Goal: Information Seeking & Learning: Find specific fact

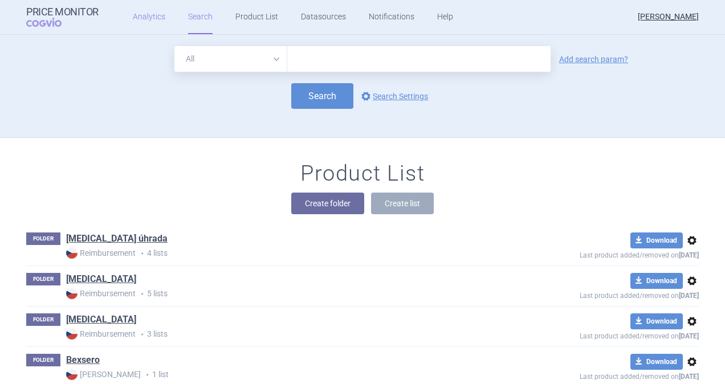
click at [154, 23] on link "Analytics" at bounding box center [149, 17] width 32 height 34
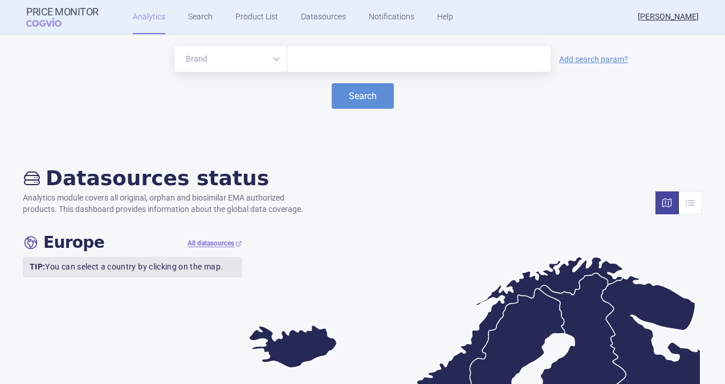
click at [346, 60] on input "text" at bounding box center [419, 59] width 252 height 15
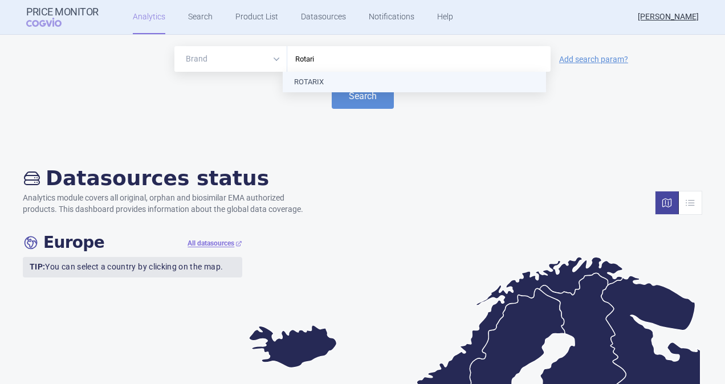
type input "Rotarix"
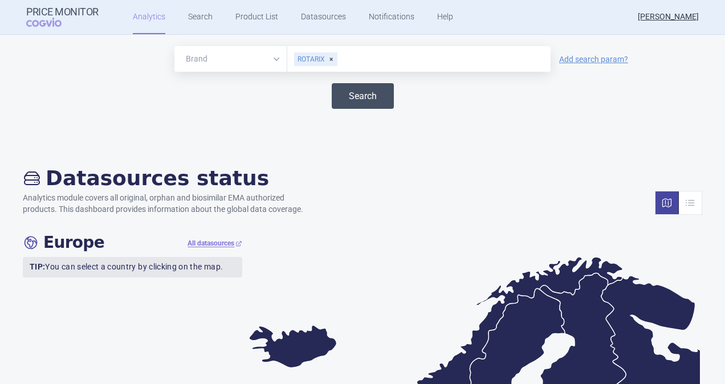
click at [351, 91] on button "Search" at bounding box center [363, 96] width 62 height 26
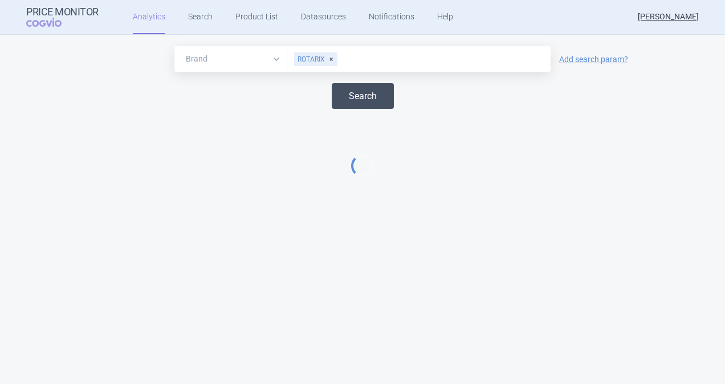
select select "EUR"
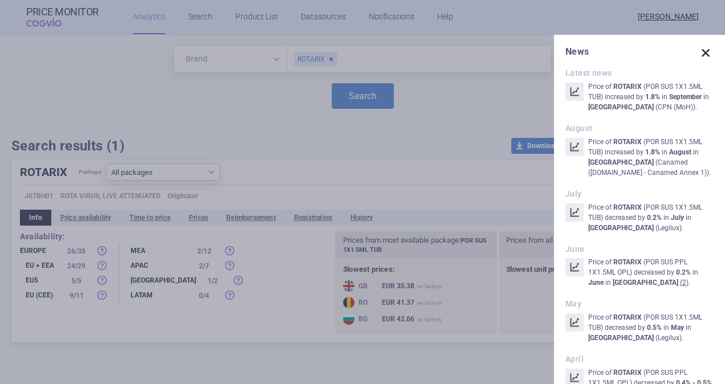
click at [699, 52] on span at bounding box center [706, 53] width 16 height 16
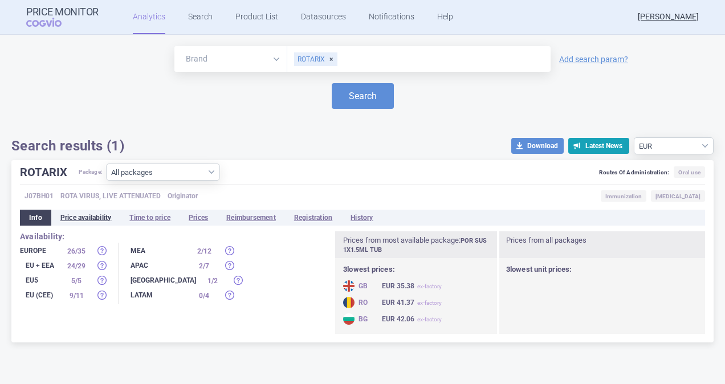
click at [70, 216] on li "Price availability" at bounding box center [86, 218] width 70 height 16
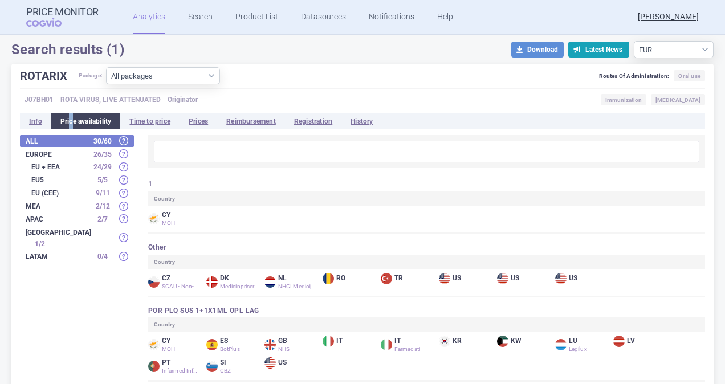
scroll to position [114, 0]
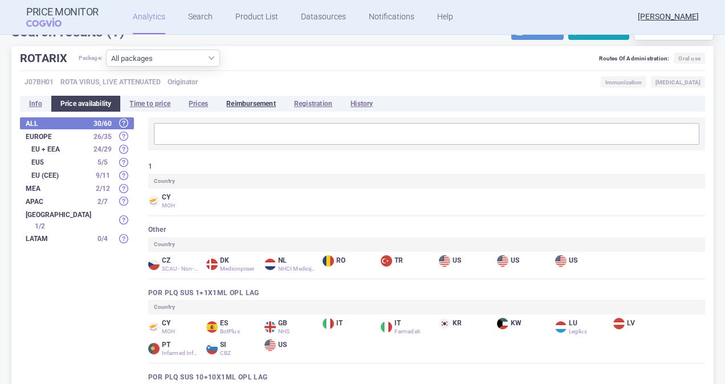
click at [241, 100] on li "Reimbursement" at bounding box center [251, 104] width 68 height 16
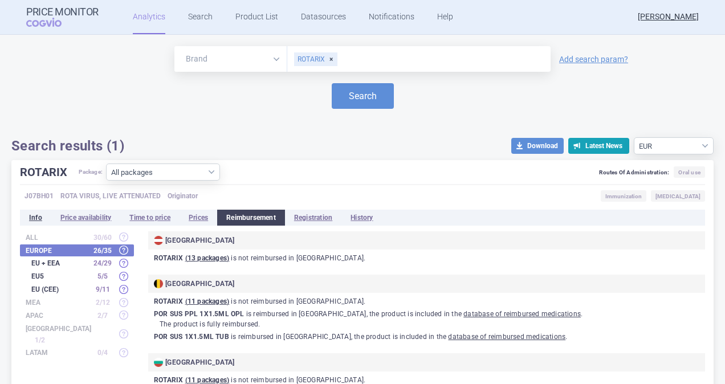
click at [35, 219] on li "Info" at bounding box center [35, 218] width 31 height 16
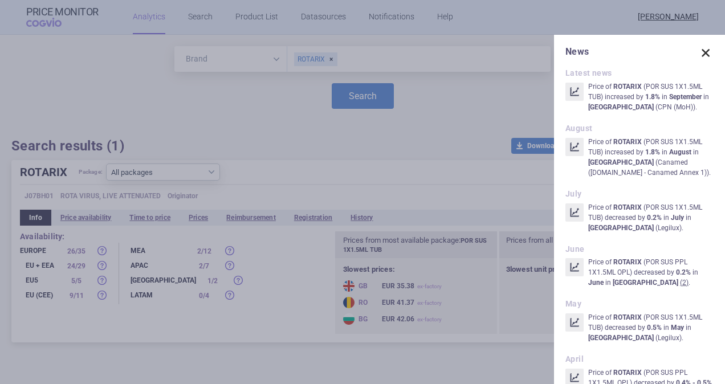
click at [698, 56] on span at bounding box center [706, 53] width 16 height 16
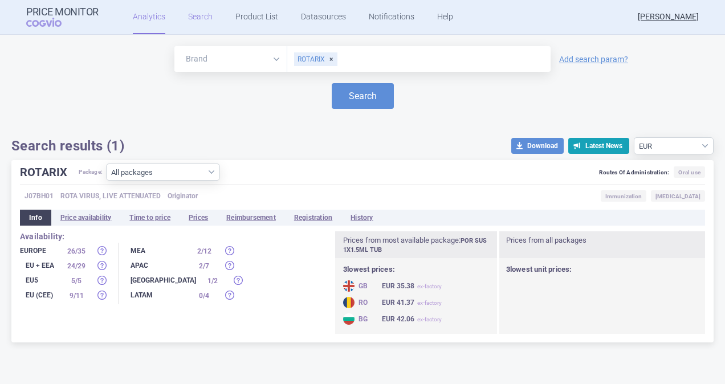
click at [188, 21] on link "Search" at bounding box center [200, 17] width 25 height 34
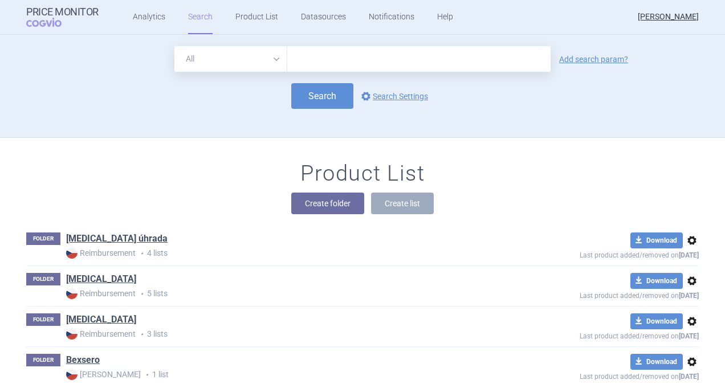
click at [314, 59] on input "text" at bounding box center [418, 59] width 263 height 26
type input "rotarix"
click at [323, 90] on button "Search" at bounding box center [322, 96] width 62 height 26
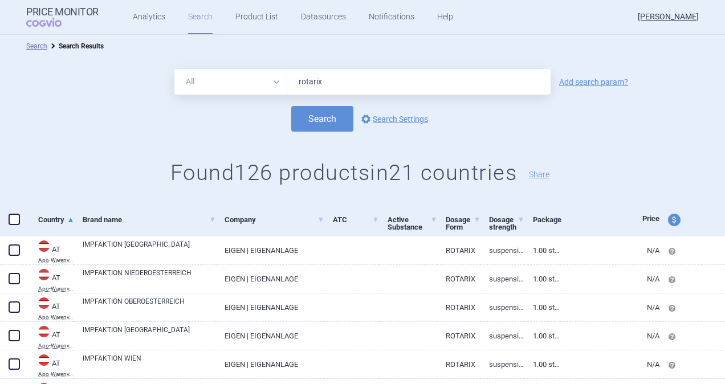
drag, startPoint x: 320, startPoint y: 78, endPoint x: 284, endPoint y: 82, distance: 35.5
click at [287, 82] on input "rotarix" at bounding box center [418, 82] width 263 height 26
click at [326, 116] on button "Search" at bounding box center [322, 119] width 62 height 26
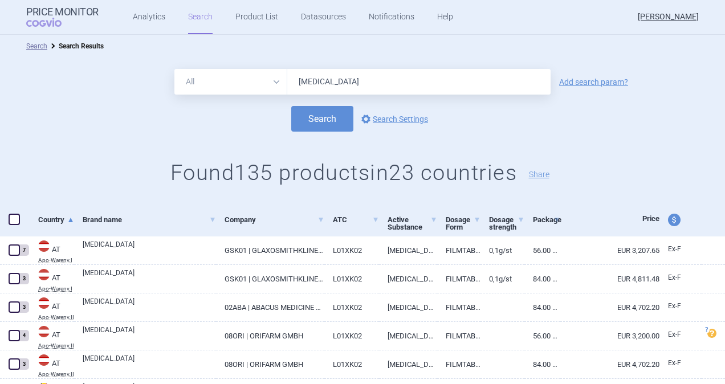
drag, startPoint x: 318, startPoint y: 81, endPoint x: 286, endPoint y: 82, distance: 31.9
click at [287, 82] on input "zejula" at bounding box center [418, 82] width 263 height 26
type input "rotarix"
click at [291, 106] on button "Search" at bounding box center [322, 119] width 62 height 26
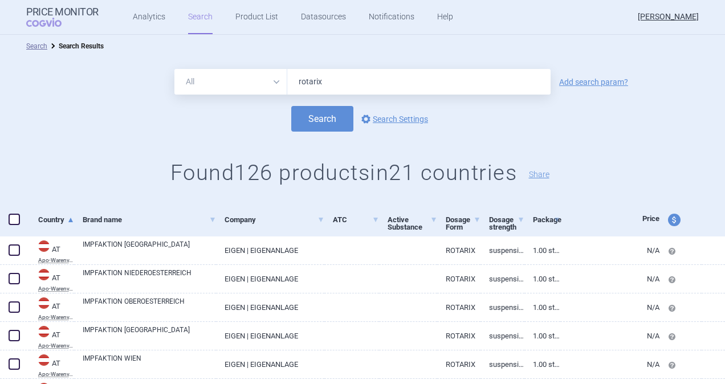
click at [17, 215] on span at bounding box center [14, 219] width 11 height 11
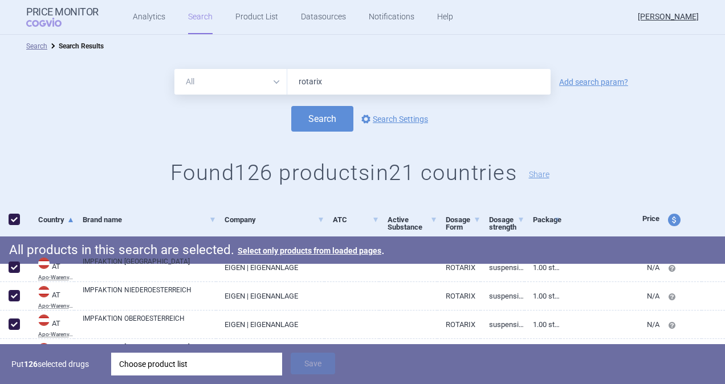
click at [14, 222] on span at bounding box center [14, 219] width 11 height 11
checkbox input "false"
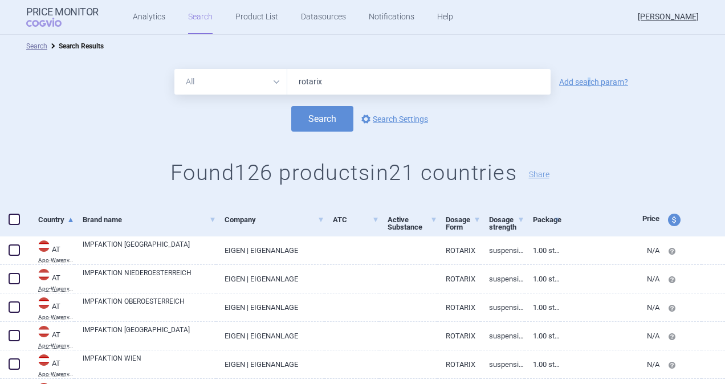
click at [585, 86] on link "Add search param?" at bounding box center [593, 82] width 69 height 8
select select "brandName"
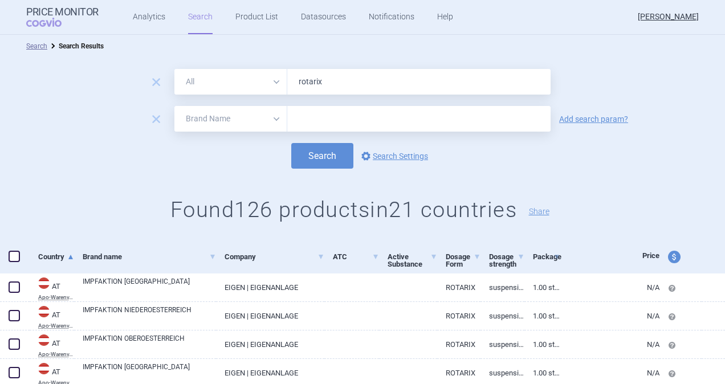
click at [272, 124] on select "All Brand Name ATC Company Active Substance Country Newer than" at bounding box center [230, 119] width 113 height 26
click at [105, 161] on div "Search options Search Settings" at bounding box center [362, 156] width 725 height 26
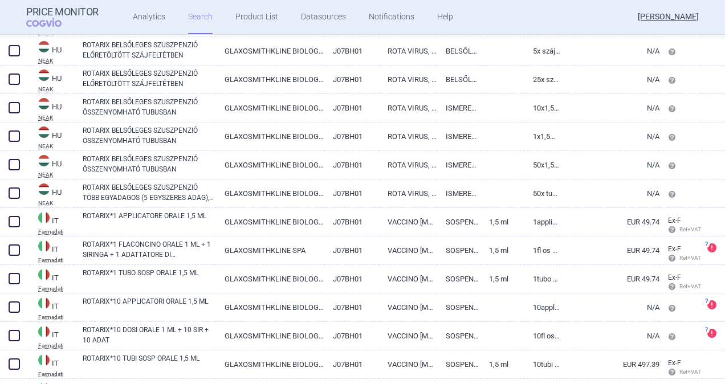
scroll to position [2740, 0]
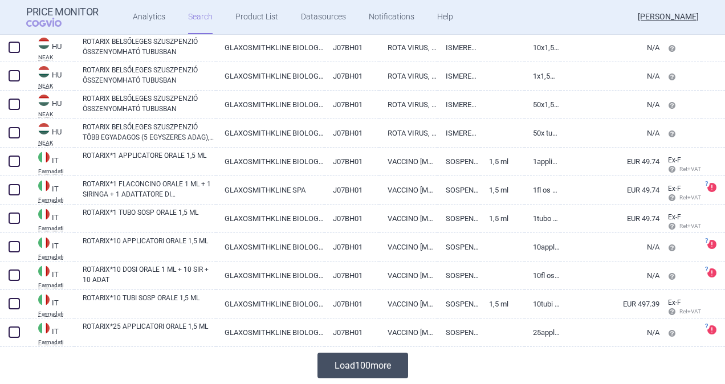
click at [381, 360] on button "Load 100 more" at bounding box center [363, 366] width 91 height 26
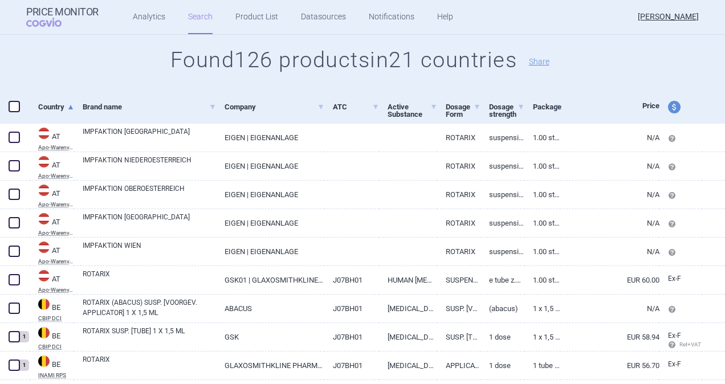
scroll to position [114, 0]
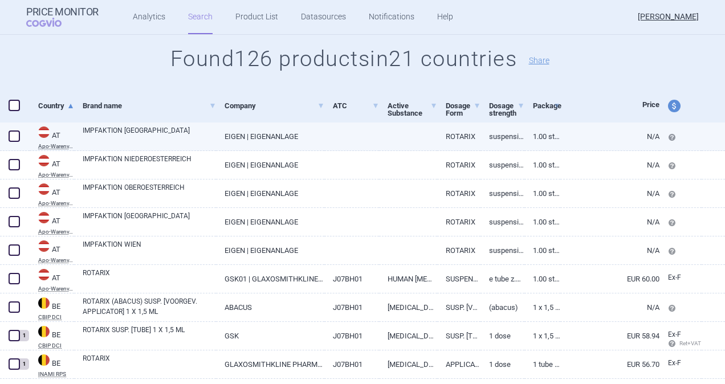
click at [14, 136] on span at bounding box center [14, 136] width 11 height 11
checkbox input "true"
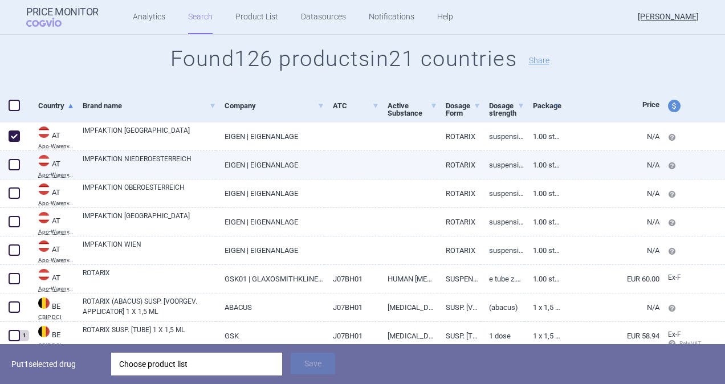
click at [10, 162] on span at bounding box center [14, 164] width 11 height 11
checkbox input "true"
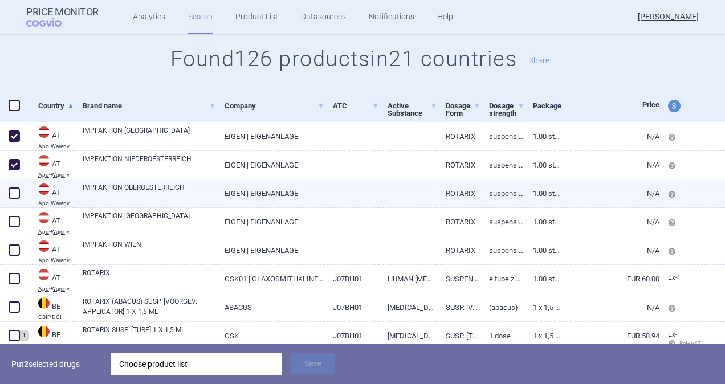
click at [14, 194] on span at bounding box center [14, 193] width 11 height 11
checkbox input "true"
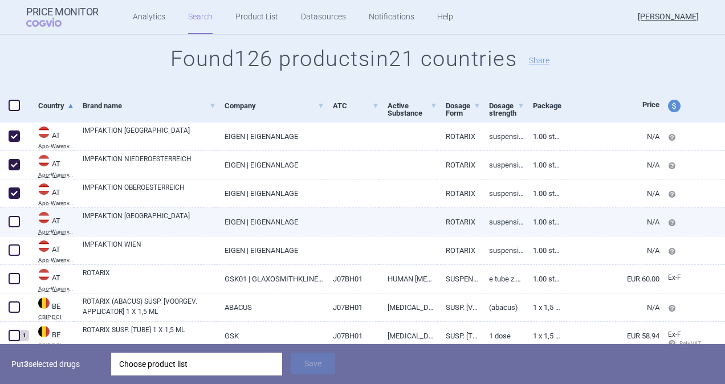
click at [13, 214] on span at bounding box center [14, 221] width 17 height 17
checkbox input "true"
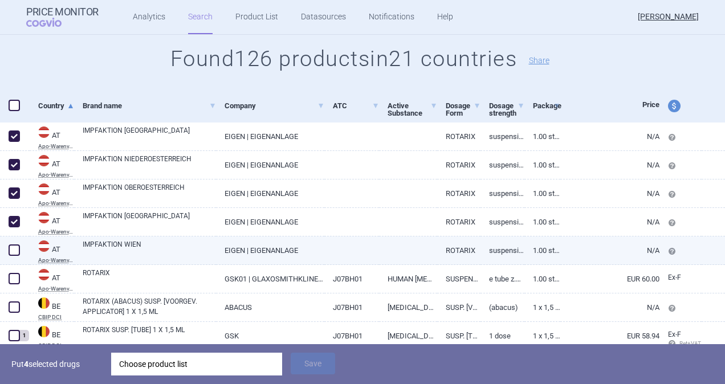
click at [15, 246] on span at bounding box center [14, 250] width 11 height 11
checkbox input "true"
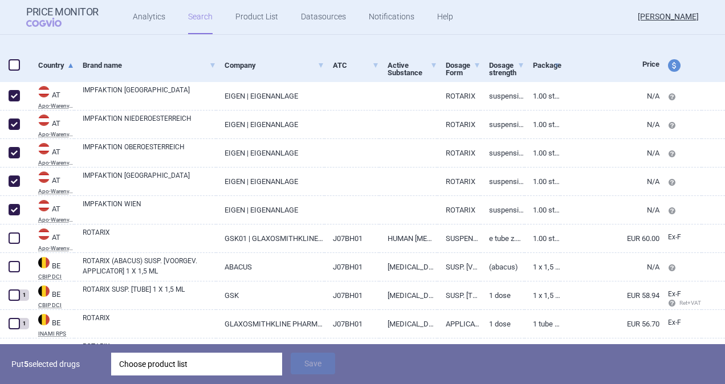
scroll to position [171, 0]
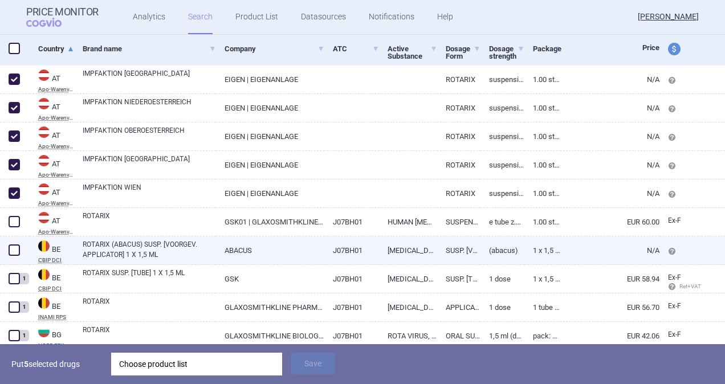
click at [14, 251] on span at bounding box center [14, 250] width 11 height 11
checkbox input "true"
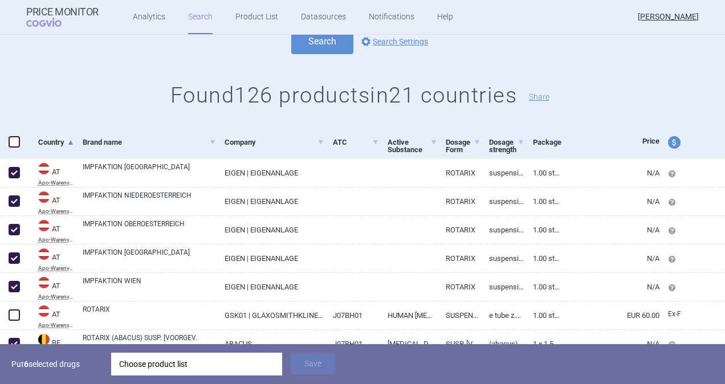
scroll to position [0, 0]
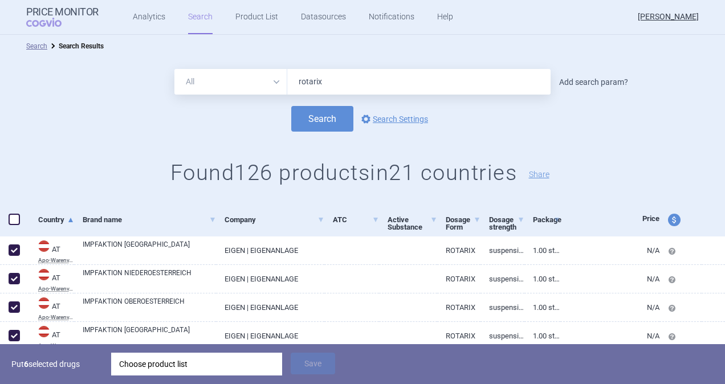
click at [591, 83] on link "Add search param?" at bounding box center [593, 82] width 69 height 8
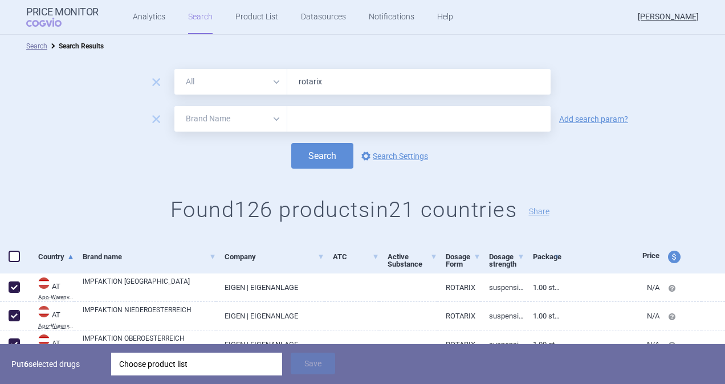
click at [279, 123] on select "All Brand Name ATC Company Active Substance Country Newer than" at bounding box center [230, 119] width 113 height 26
select select "mah"
click at [174, 106] on select "All Brand Name ATC Company Active Substance Country Newer than" at bounding box center [230, 119] width 113 height 26
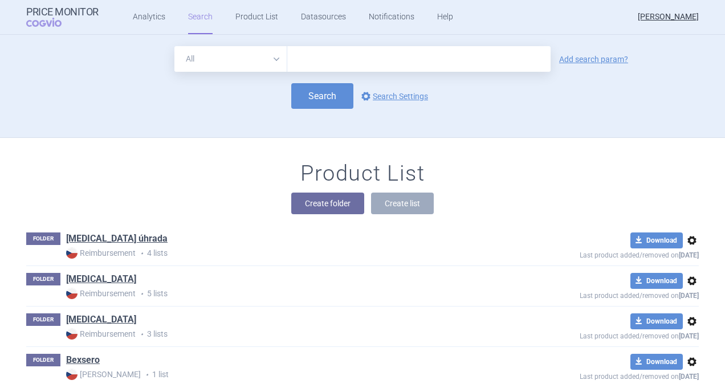
click at [329, 55] on input "text" at bounding box center [418, 59] width 263 height 26
type input "[MEDICAL_DATA]"
click at [311, 96] on button "Search" at bounding box center [322, 96] width 62 height 26
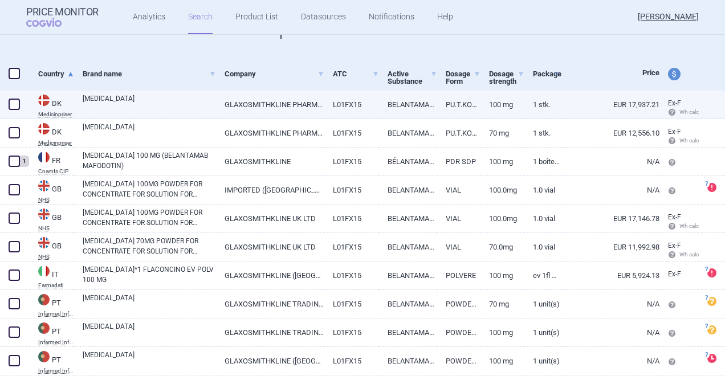
scroll to position [171, 0]
